Goal: Task Accomplishment & Management: Manage account settings

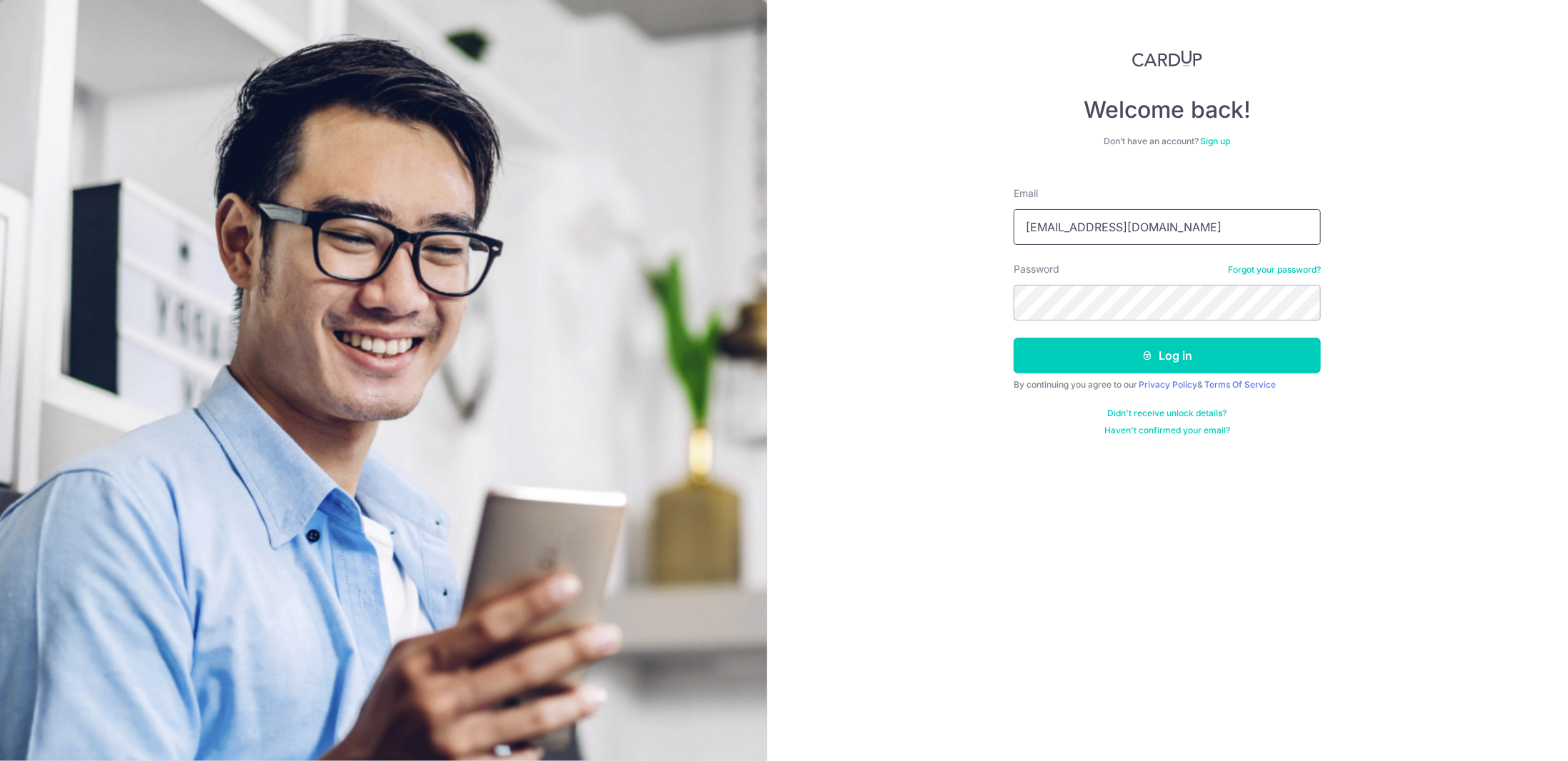
click at [1113, 233] on input "vivazhy@gmail.com" at bounding box center [1167, 227] width 307 height 36
type input "[DOMAIN_NAME][EMAIL_ADDRESS][DOMAIN_NAME]"
click at [1123, 344] on button "Log in" at bounding box center [1167, 355] width 307 height 36
